Goal: Task Accomplishment & Management: Use online tool/utility

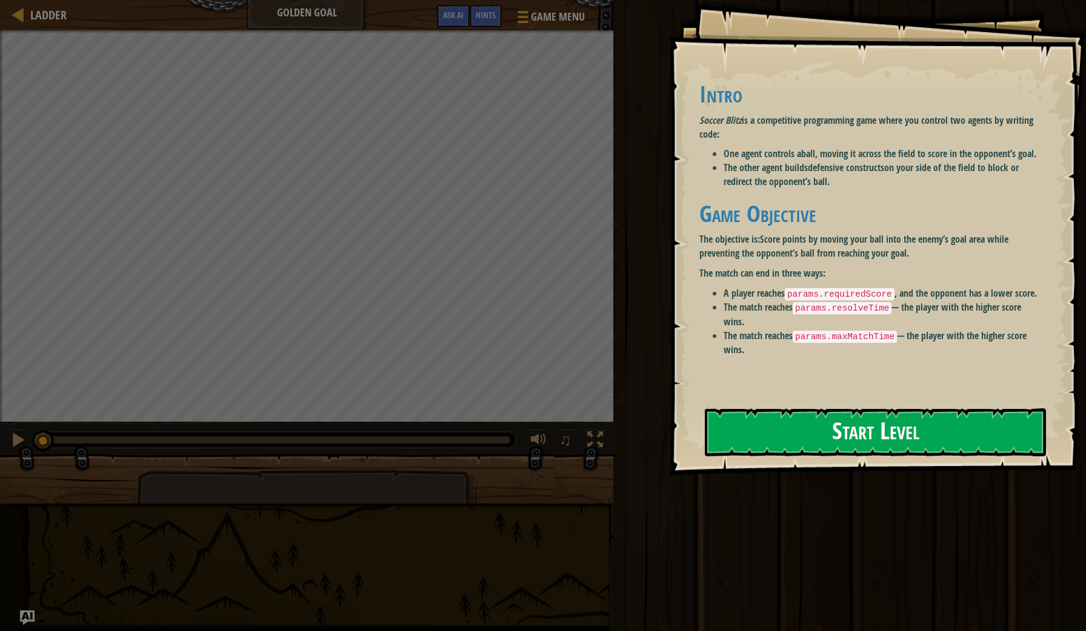
click at [813, 409] on button "Start Level" at bounding box center [875, 432] width 341 height 48
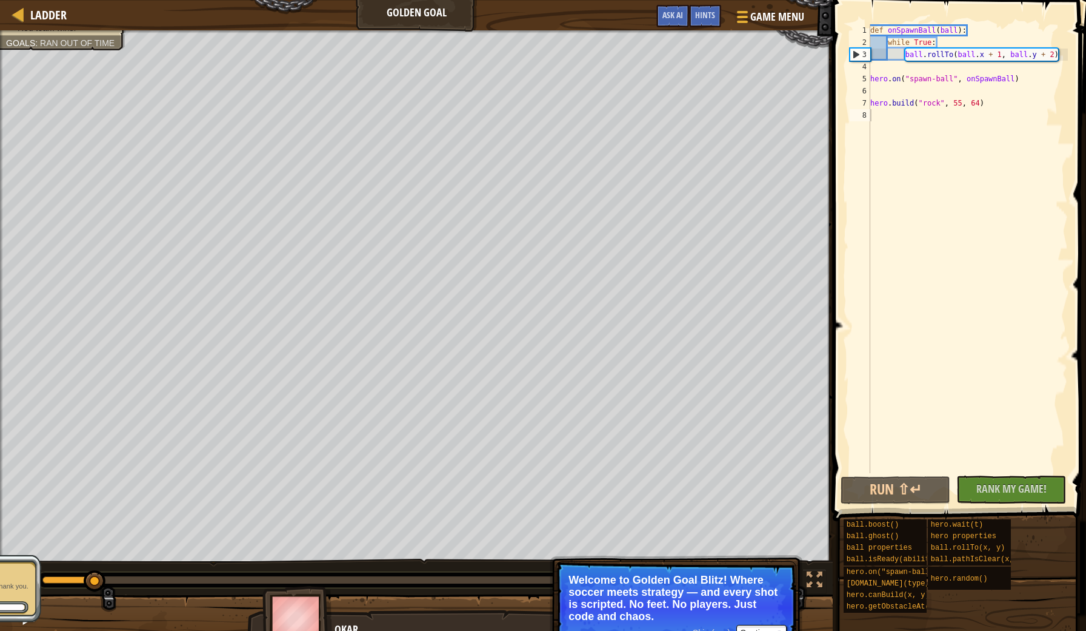
click at [617, 605] on p "Welcome to Golden Goal Blitz! Where soccer meets strategy — and every shot is s…" at bounding box center [676, 598] width 215 height 49
click at [373, 21] on div "Ladder Golden Goal Game Menu Done Hints Ask AI" at bounding box center [416, 15] width 833 height 30
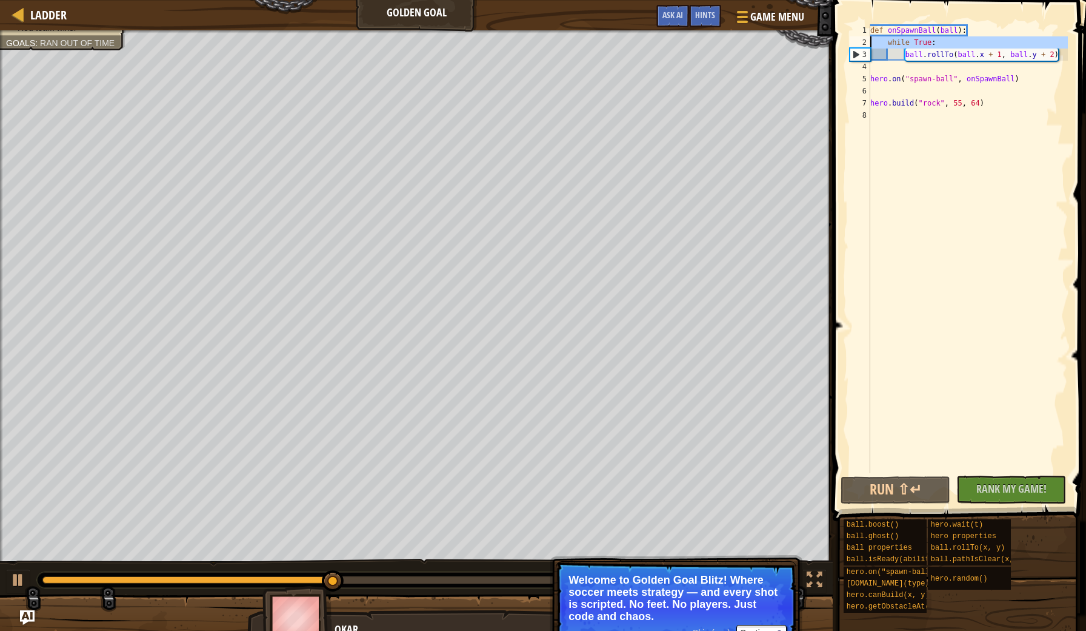
click at [857, 39] on div "2" at bounding box center [860, 42] width 21 height 12
type textarea "while True:"
click at [762, 22] on span "Game Menu" at bounding box center [778, 16] width 56 height 16
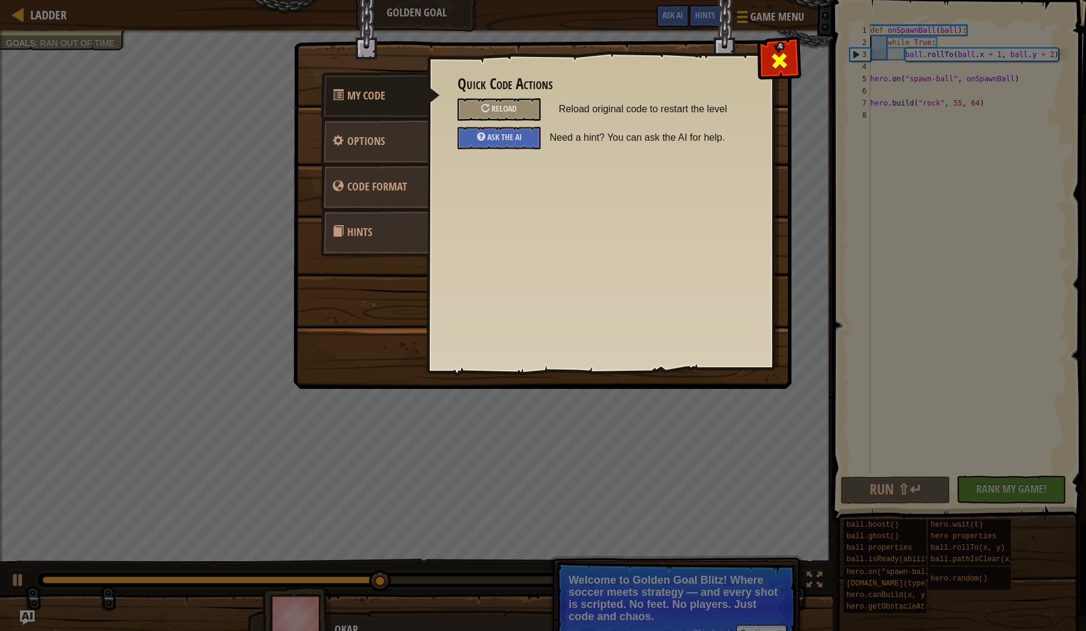
click at [786, 53] on span at bounding box center [779, 60] width 19 height 19
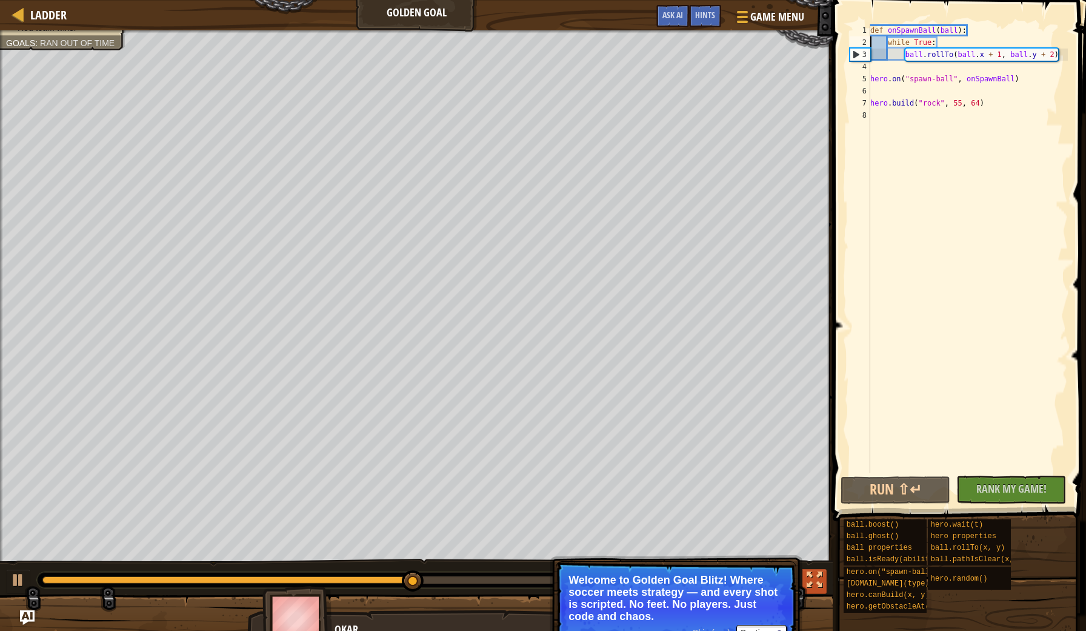
click at [811, 592] on button at bounding box center [815, 581] width 24 height 25
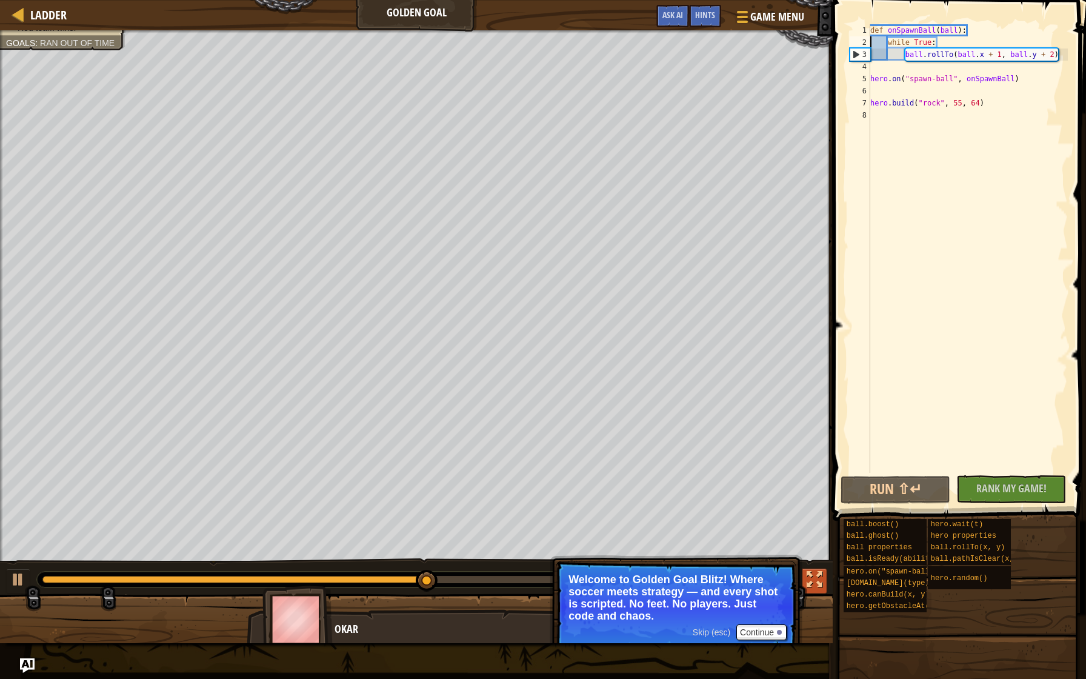
click at [825, 585] on button at bounding box center [815, 581] width 24 height 25
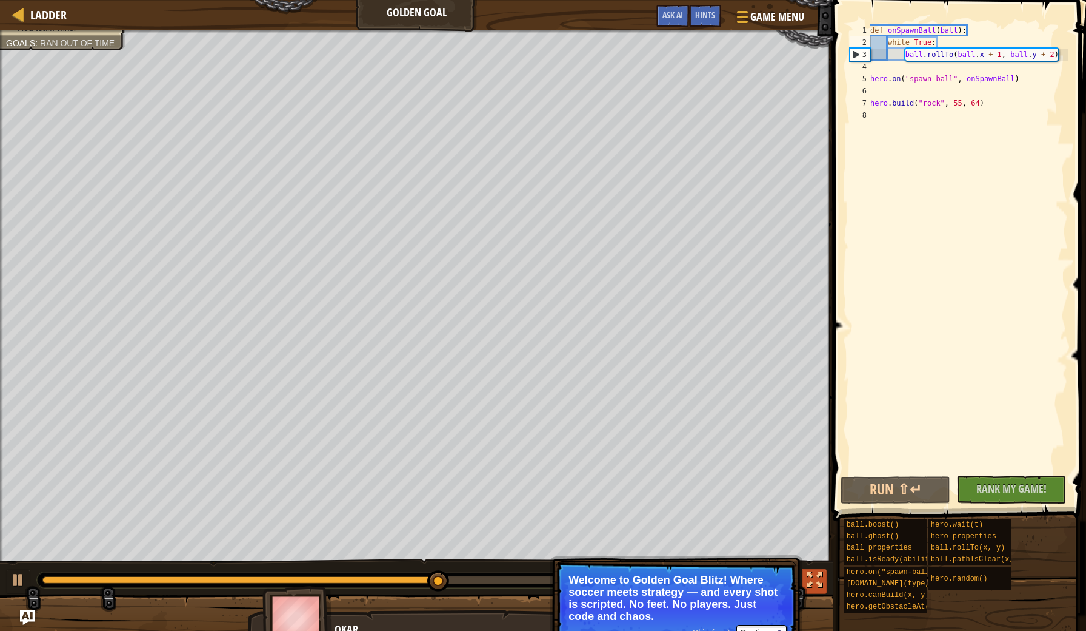
click at [809, 581] on div at bounding box center [815, 580] width 16 height 16
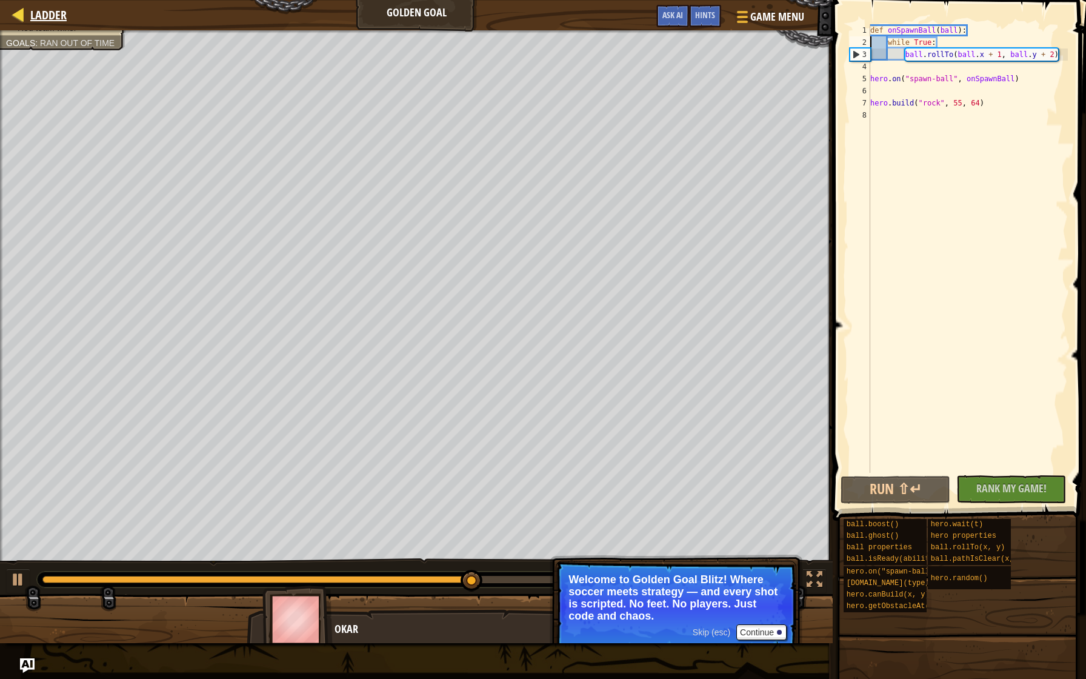
click at [48, 10] on span "Ladder" at bounding box center [48, 15] width 36 height 16
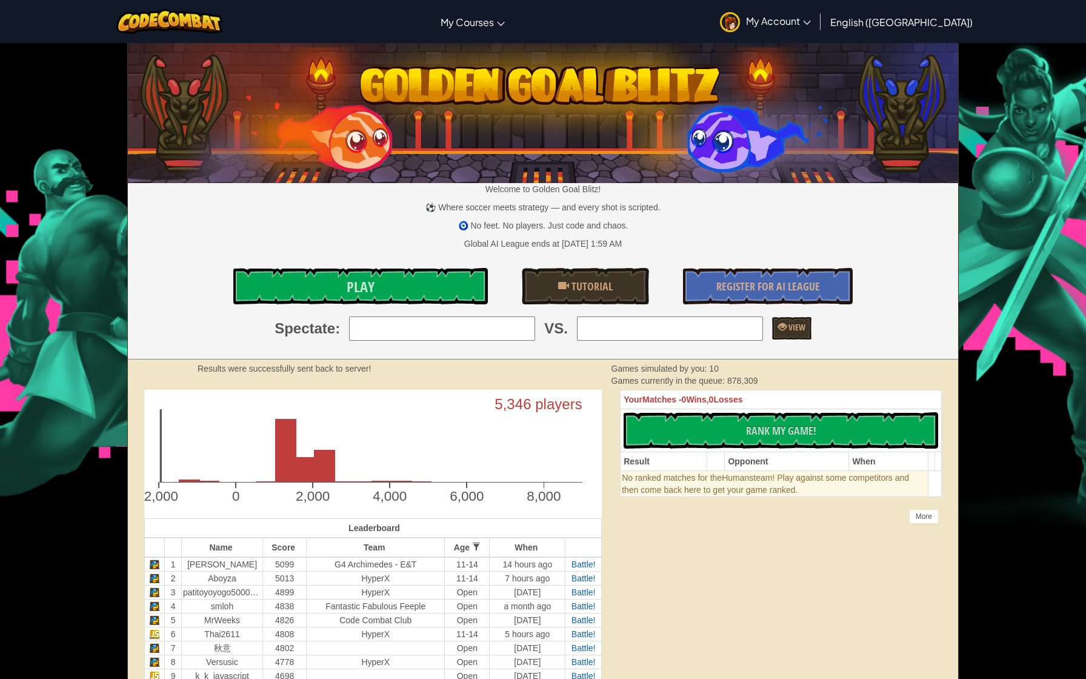
click at [166, 36] on div at bounding box center [169, 21] width 124 height 43
click at [931, 19] on span "English ([GEOGRAPHIC_DATA])" at bounding box center [902, 22] width 142 height 13
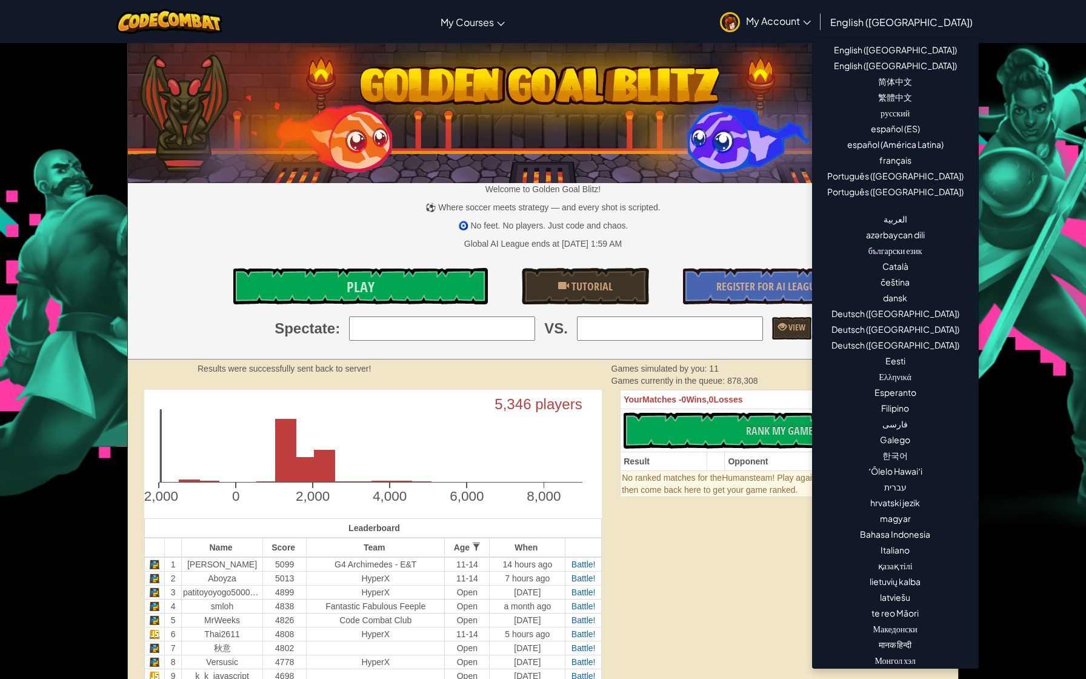
click at [755, 504] on div "Your Matches - 0 Wins, 0 Losses No New Code to Rank Rank My Game! Submitting...…" at bounding box center [781, 449] width 340 height 119
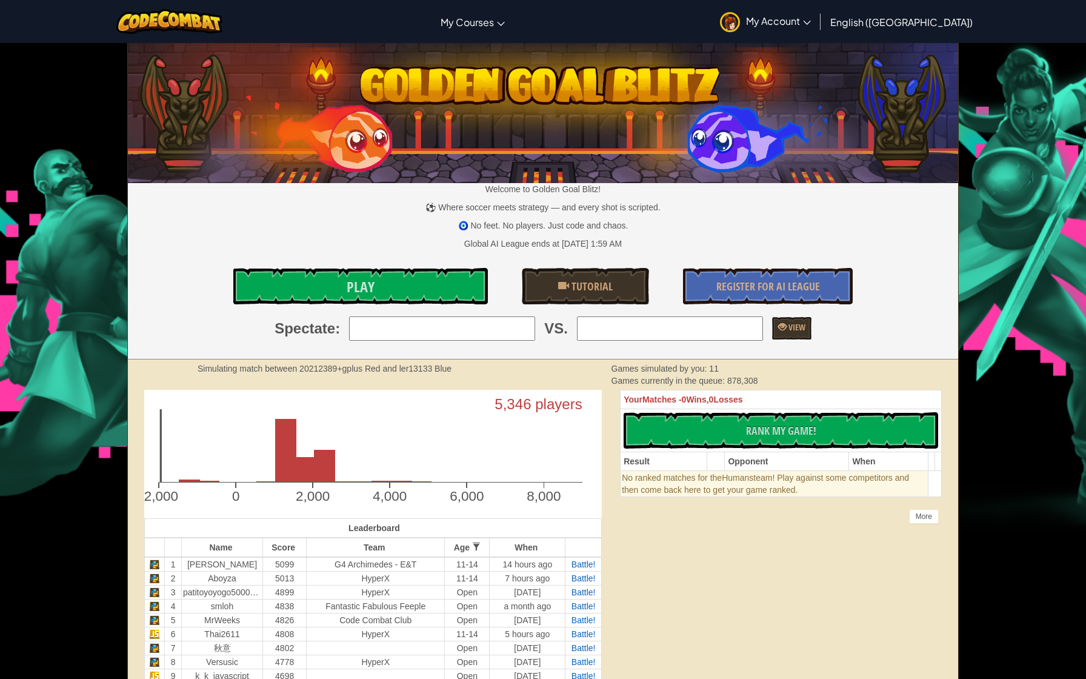
click at [454, 430] on icon "5,346 players -2,000 0 2,000 4,000 6,000 8,000" at bounding box center [373, 451] width 458 height 122
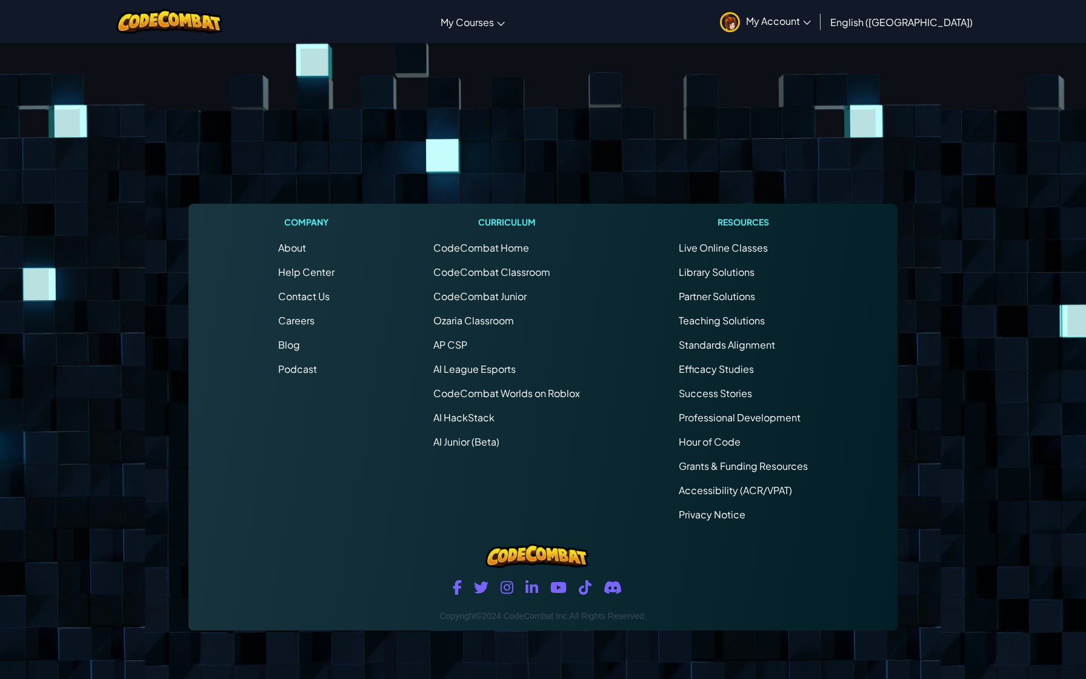
scroll to position [1873, 0]
click at [817, 27] on link "My Account" at bounding box center [765, 21] width 103 height 38
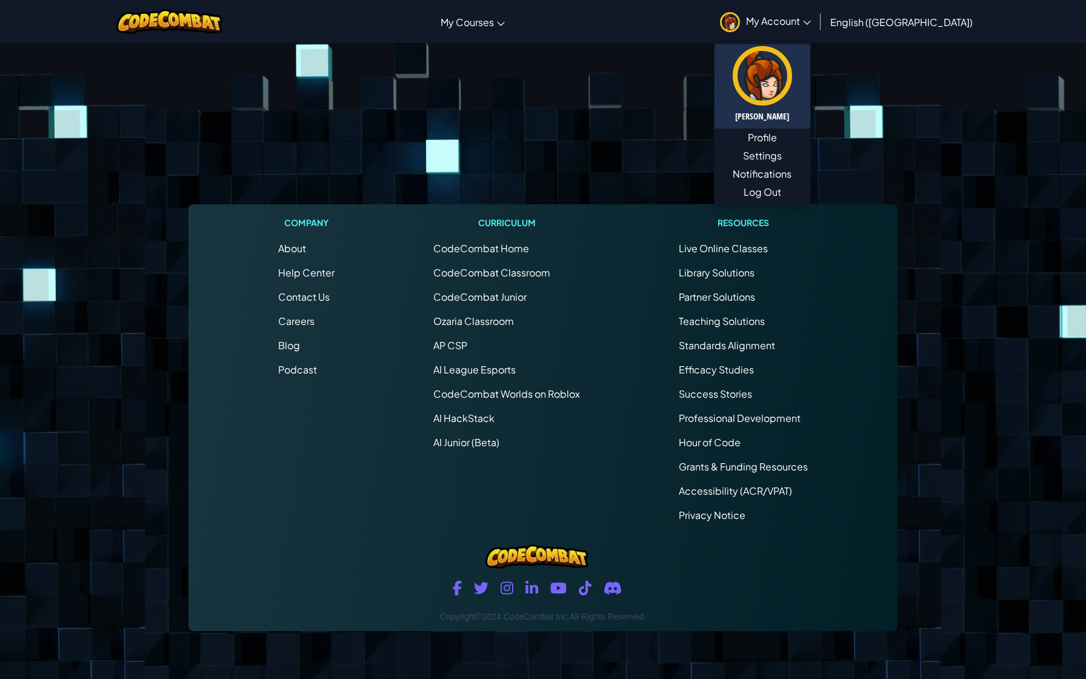
click at [811, 124] on link "[PERSON_NAME]" at bounding box center [763, 86] width 96 height 84
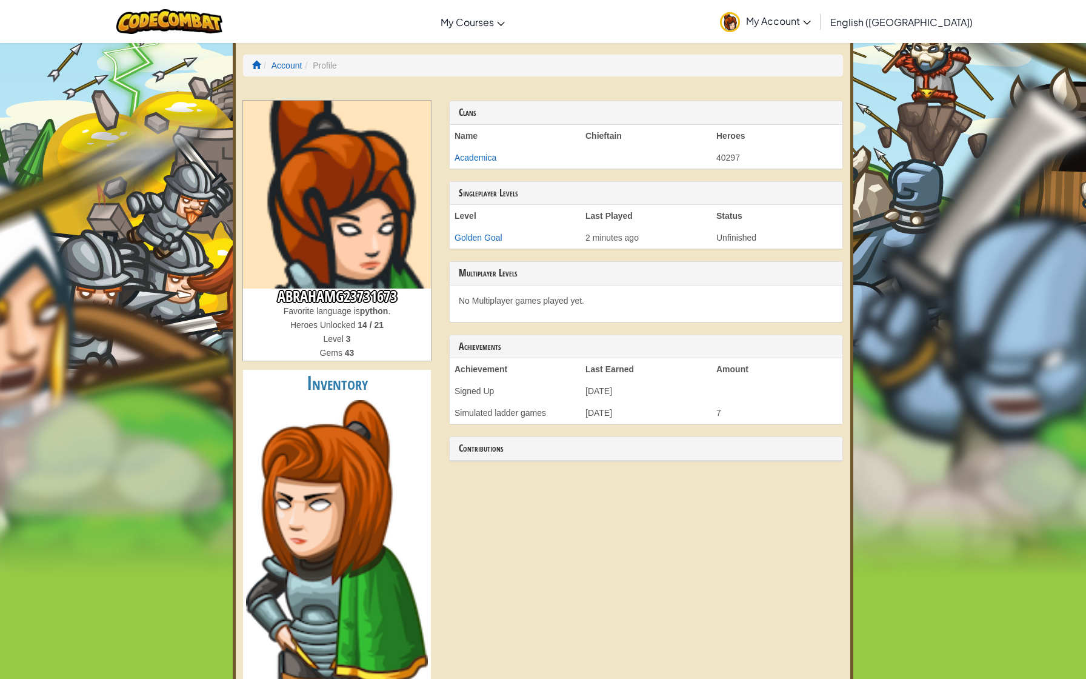
click at [442, 527] on div "ABRAHAMG23731673 Favorite language is python . Heroes Unlocked 14 / 21 Level 3 …" at bounding box center [543, 460] width 618 height 719
